Goal: Task Accomplishment & Management: Manage account settings

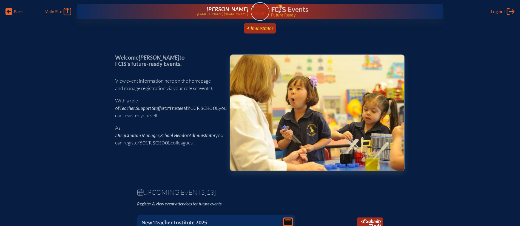
click at [270, 29] on span "Administrator" at bounding box center [260, 28] width 27 height 5
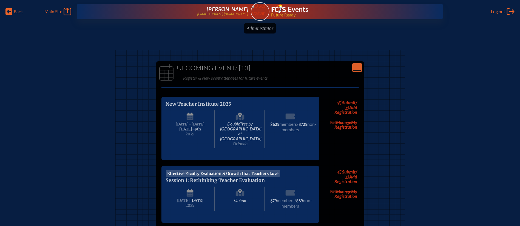
click at [360, 64] on icon "Close Console" at bounding box center [357, 68] width 8 height 8
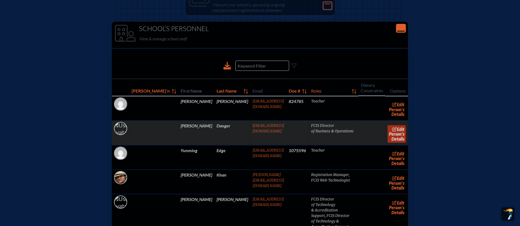
scroll to position [208, 0]
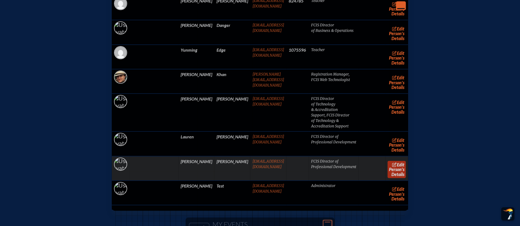
click at [388, 161] on link "edit Person’s Details" at bounding box center [397, 169] width 18 height 17
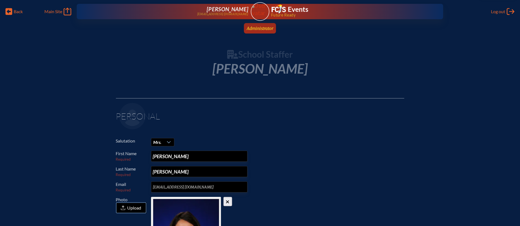
click at [265, 26] on span "Administrator" at bounding box center [260, 28] width 27 height 5
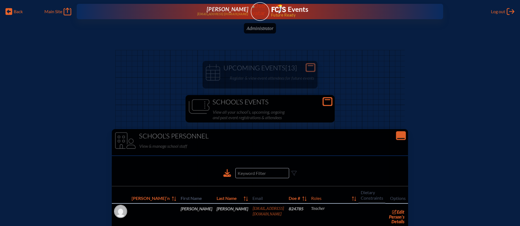
click at [270, 102] on h1 "School’s Events" at bounding box center [260, 102] width 145 height 8
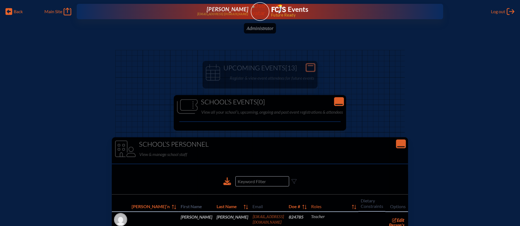
click at [270, 102] on h1 "School’s Events [0]" at bounding box center [260, 102] width 168 height 8
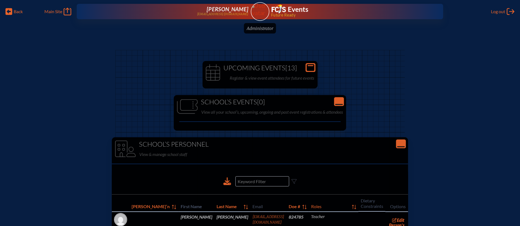
click at [275, 67] on h1 "Upcoming Events [13]" at bounding box center [260, 68] width 111 height 8
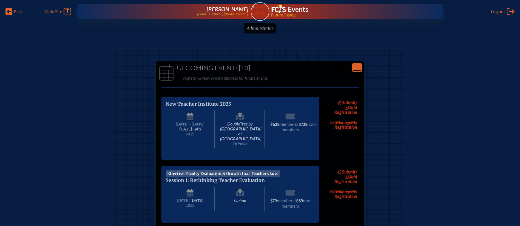
click at [260, 29] on ul "Administrator since [DATE]" at bounding box center [260, 30] width 520 height 14
click at [260, 13] on img at bounding box center [259, 9] width 23 height 15
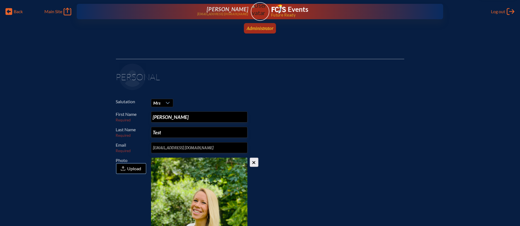
click at [260, 27] on span "Administrator" at bounding box center [260, 28] width 27 height 5
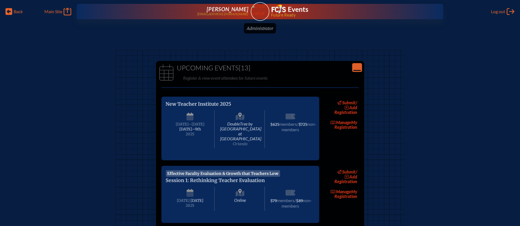
click at [260, 27] on ul "Administrator since [DATE]" at bounding box center [260, 30] width 520 height 14
click at [262, 12] on img at bounding box center [259, 9] width 23 height 15
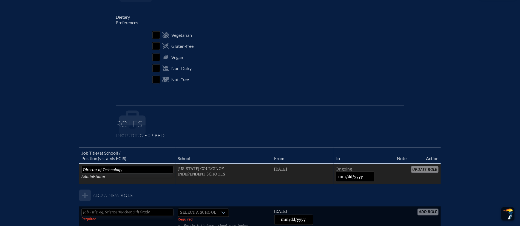
scroll to position [470, 0]
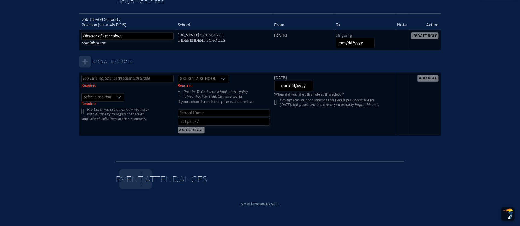
click at [421, 33] on table "Job Title (at School) / Position (vis-a-vis FCIS) School From To Note Action Di…" at bounding box center [260, 74] width 362 height 123
click at [421, 36] on table "Job Title (at School) / Position (vis-a-vis FCIS) School From To Note Action Di…" at bounding box center [260, 74] width 362 height 123
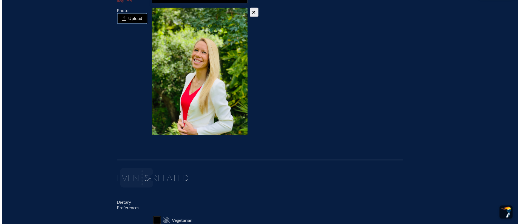
scroll to position [0, 0]
